Goal: Information Seeking & Learning: Learn about a topic

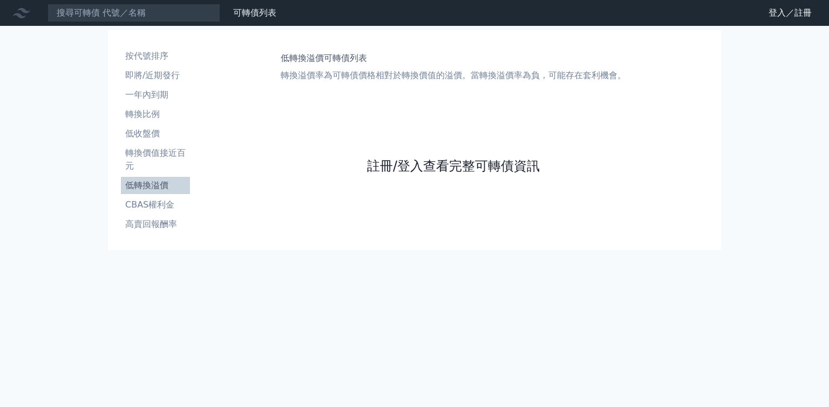
click at [373, 175] on link "註冊/登入查看完整可轉債資訊" at bounding box center [453, 166] width 173 height 17
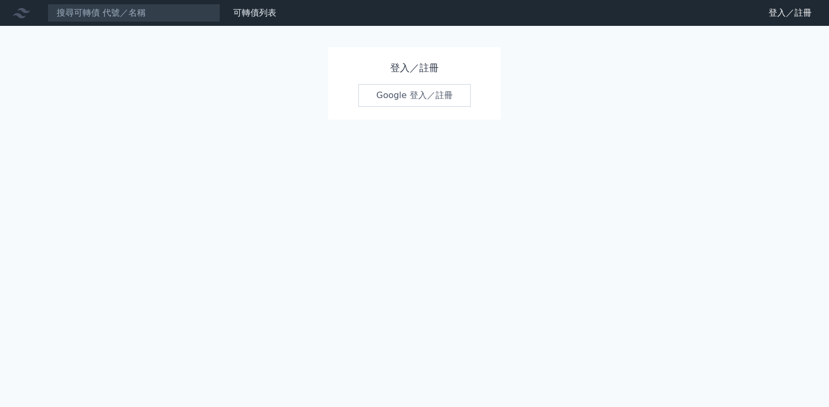
click at [417, 96] on link "Google 登入／註冊" at bounding box center [414, 95] width 112 height 23
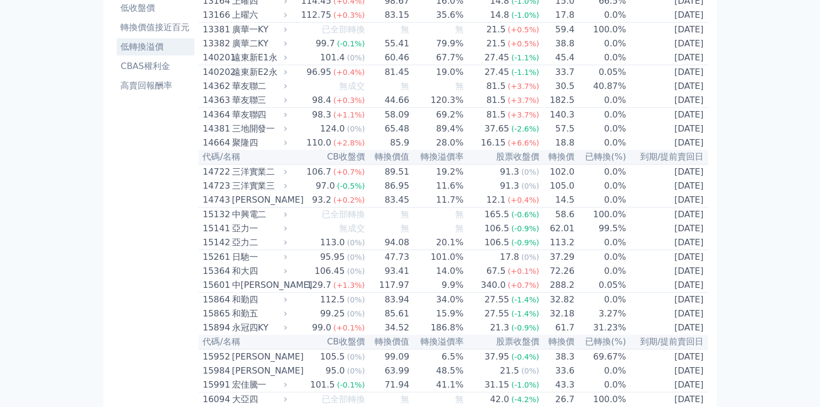
scroll to position [126, 0]
click at [117, 40] on li "低轉換溢價" at bounding box center [156, 46] width 78 height 13
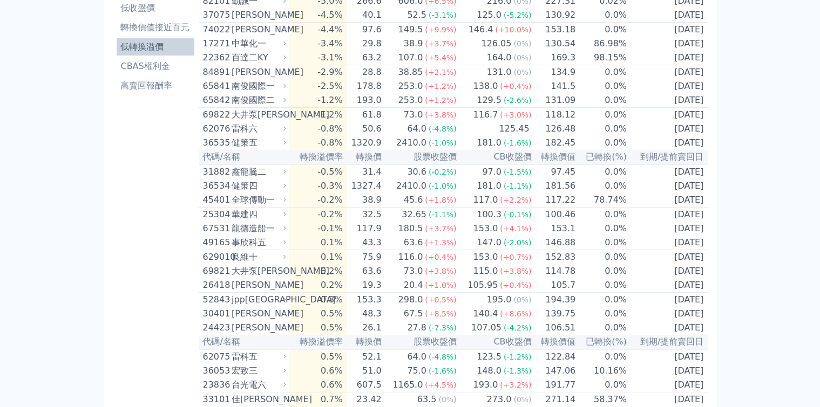
scroll to position [126, 0]
click at [160, 79] on li "高賣回報酬率" at bounding box center [156, 85] width 78 height 13
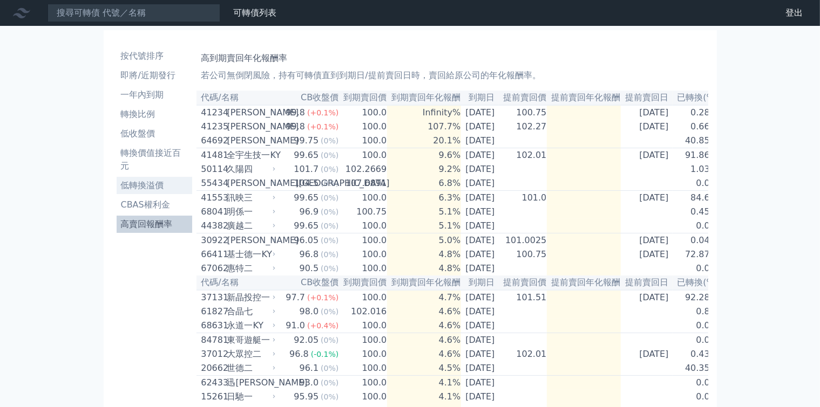
drag, startPoint x: 21, startPoint y: 3, endPoint x: 35, endPoint y: 155, distance: 152.3
click at [117, 179] on li "低轉換溢價" at bounding box center [155, 185] width 76 height 13
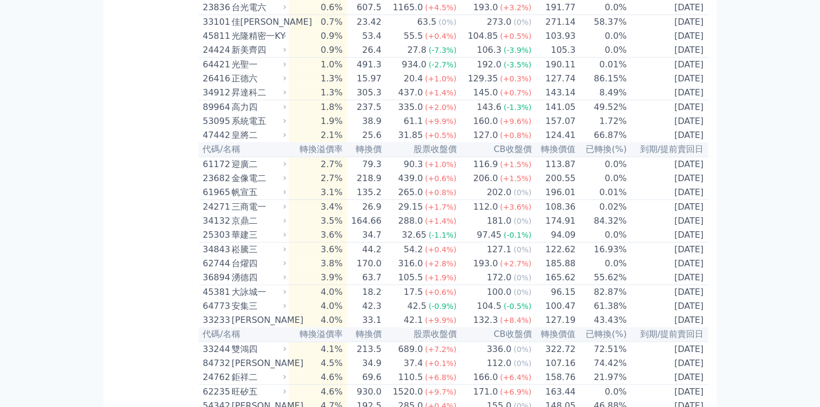
scroll to position [629, 0]
